Goal: Navigation & Orientation: Understand site structure

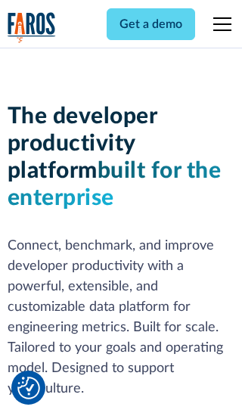
scroll to position [228, 0]
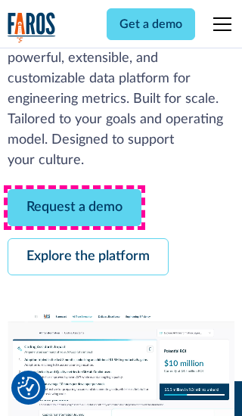
click at [74, 207] on link "Request a demo" at bounding box center [75, 207] width 134 height 37
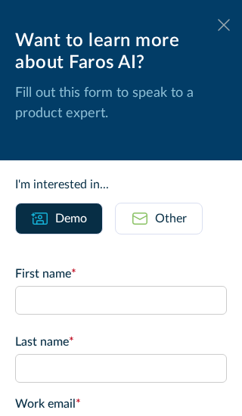
click at [224, 25] on icon at bounding box center [224, 24] width 12 height 11
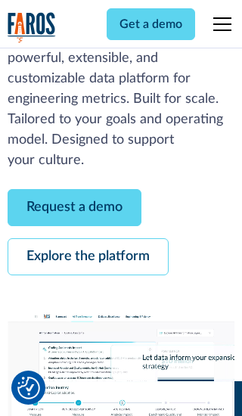
scroll to position [278, 0]
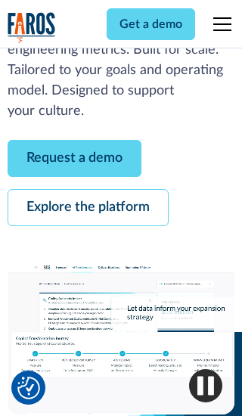
click at [88, 207] on link "Explore the platform" at bounding box center [88, 207] width 161 height 37
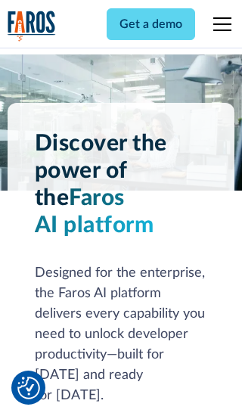
scroll to position [11370, 0]
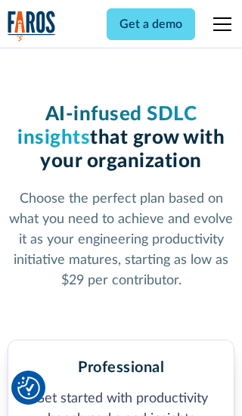
scroll to position [2351, 0]
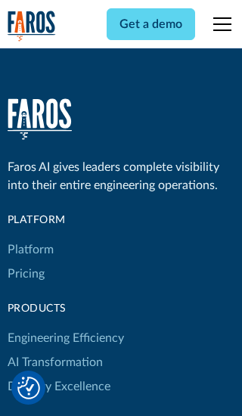
click at [30, 238] on link "Platform" at bounding box center [31, 250] width 46 height 24
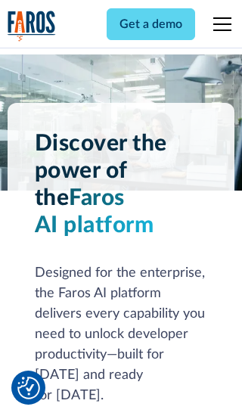
scroll to position [11856, 0]
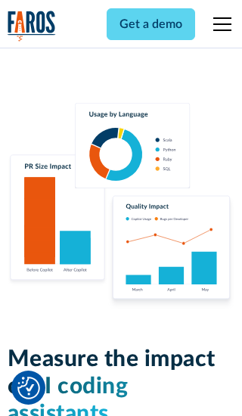
scroll to position [9359, 0]
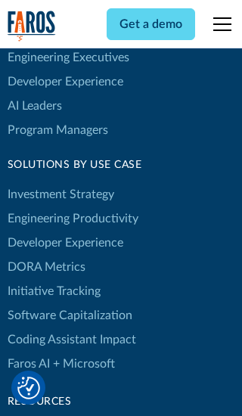
click at [45, 255] on link "DORA Metrics" at bounding box center [47, 267] width 78 height 24
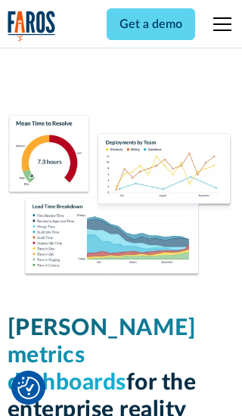
scroll to position [6631, 0]
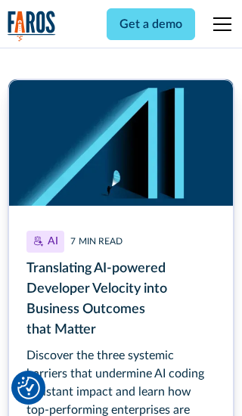
scroll to position [6777, 0]
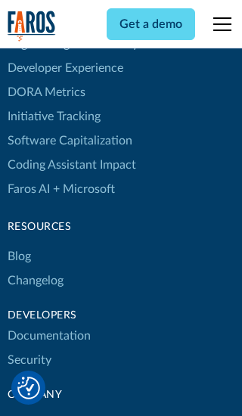
click at [35, 269] on link "Changelog" at bounding box center [36, 281] width 56 height 24
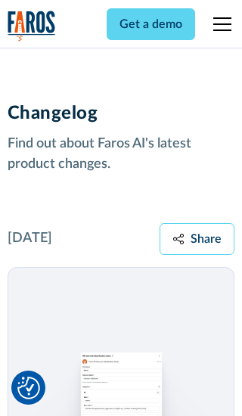
scroll to position [18280, 0]
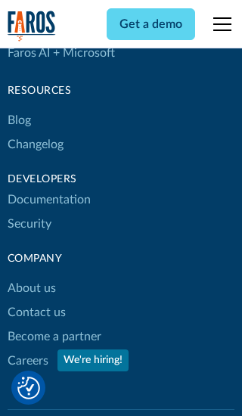
click at [31, 276] on link "About us" at bounding box center [32, 288] width 48 height 24
